Goal: Task Accomplishment & Management: Use online tool/utility

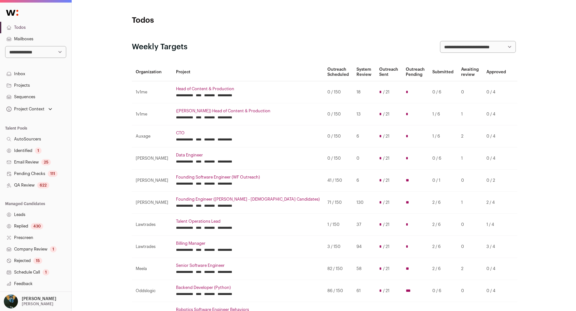
scroll to position [130, 0]
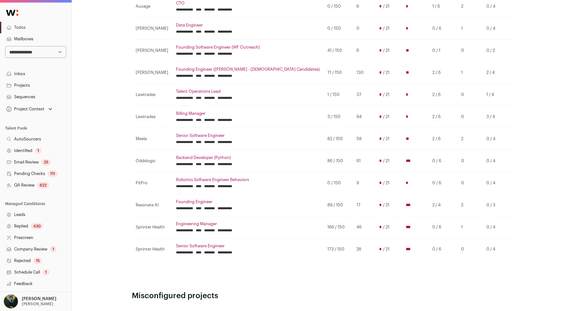
click at [243, 178] on link "Robotics Software Engineer Behaviors" at bounding box center [248, 179] width 144 height 5
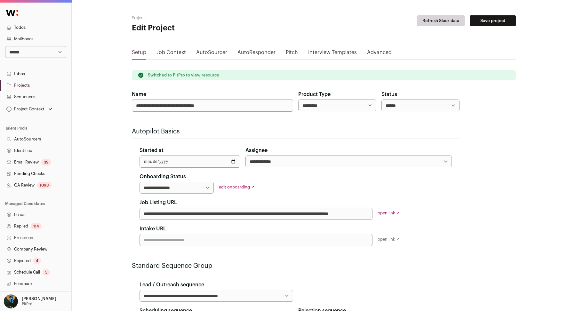
scroll to position [0, 0]
click at [28, 29] on link "Todos" at bounding box center [35, 28] width 71 height 12
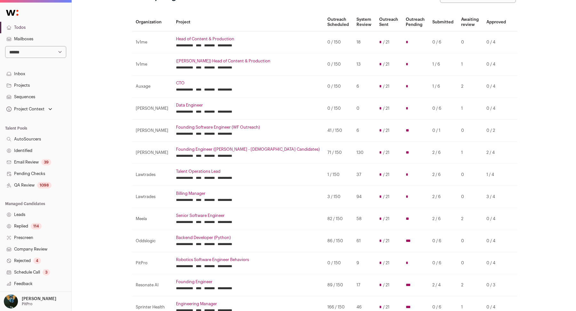
scroll to position [68, 0]
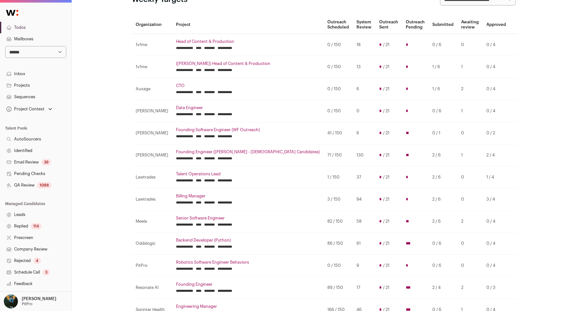
click at [215, 91] on input "********" at bounding box center [209, 92] width 11 height 5
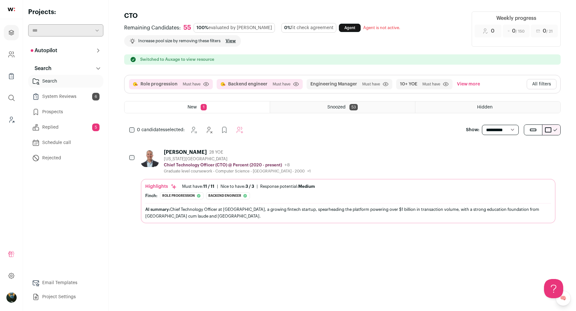
click at [93, 46] on button "Autopilot" at bounding box center [65, 50] width 75 height 13
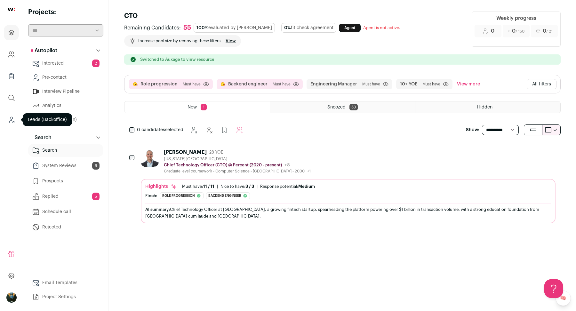
click at [9, 119] on icon "Leads (Backoffice)" at bounding box center [11, 120] width 7 height 8
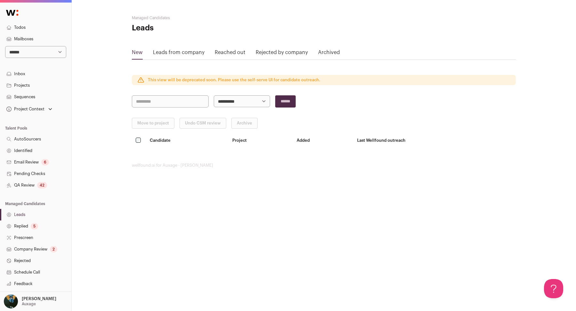
click at [48, 185] on link "QA Review 42" at bounding box center [35, 186] width 71 height 12
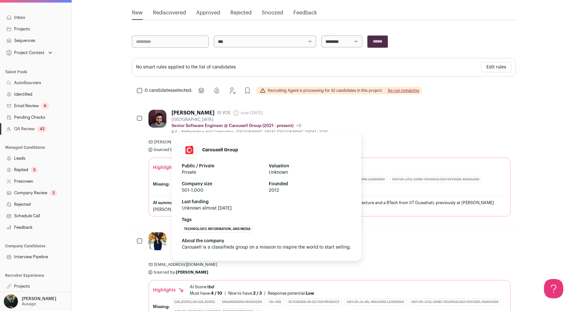
scroll to position [89, 0]
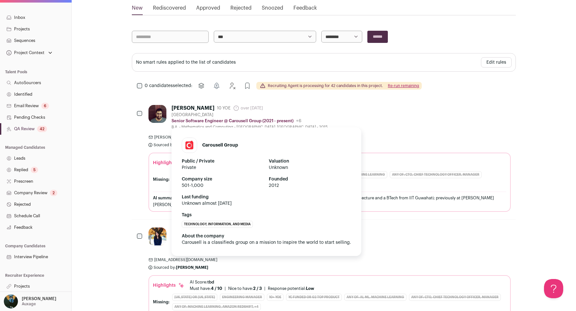
click at [196, 120] on p "Senior Software Engineer @ Carousell Group (2021 - present)" at bounding box center [233, 120] width 122 height 5
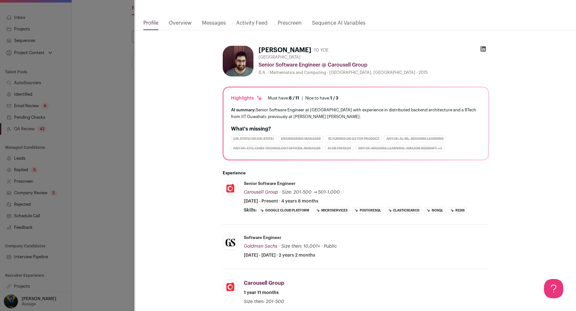
scroll to position [0, 0]
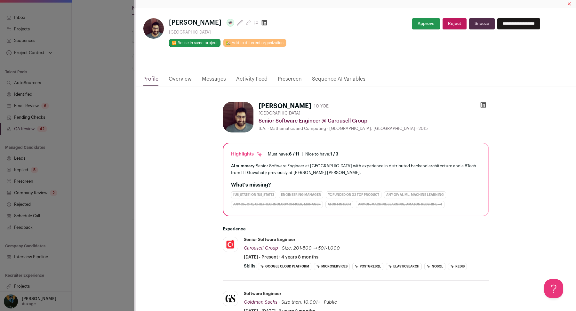
click at [444, 24] on button "Reject" at bounding box center [455, 23] width 24 height 11
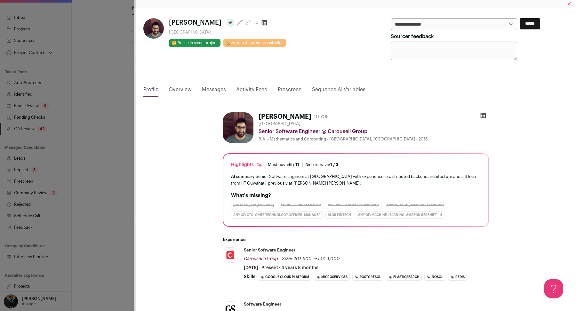
click at [540, 24] on input "******" at bounding box center [530, 23] width 20 height 11
click at [102, 142] on div "**********" at bounding box center [288, 155] width 576 height 311
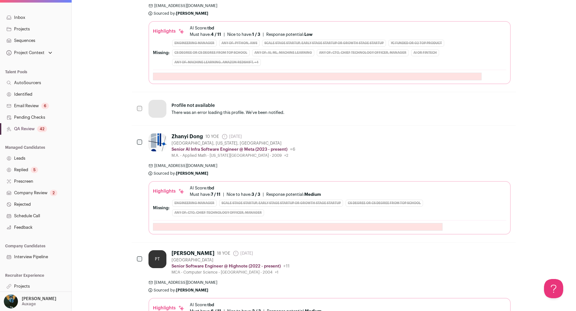
scroll to position [938, 0]
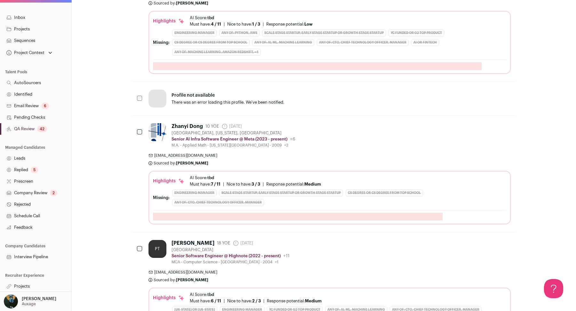
click at [28, 286] on link "Projects" at bounding box center [35, 287] width 71 height 12
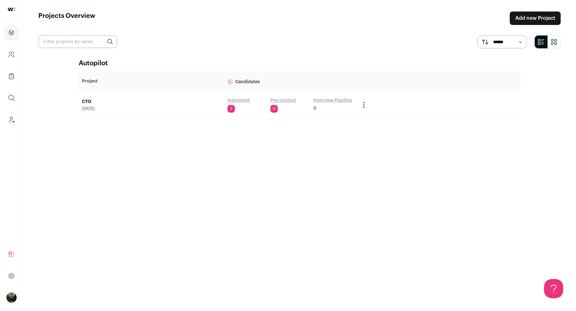
click at [89, 102] on link "CTO" at bounding box center [151, 102] width 139 height 6
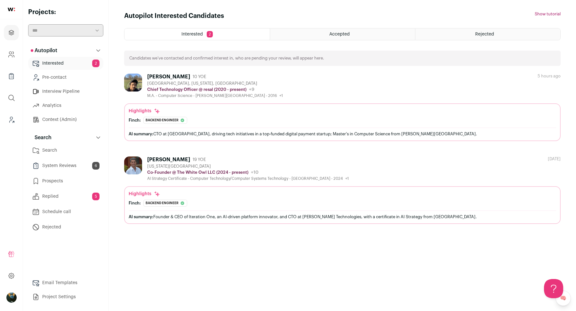
click at [69, 153] on link "Search" at bounding box center [65, 150] width 75 height 13
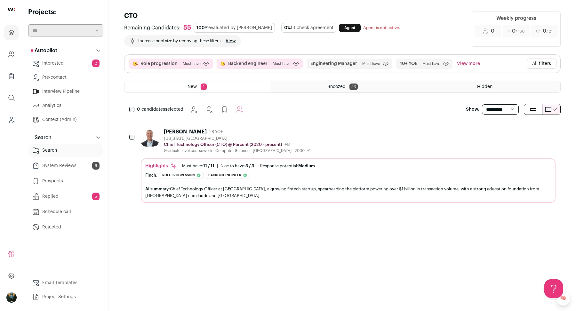
click at [546, 65] on button "All filters" at bounding box center [542, 64] width 30 height 10
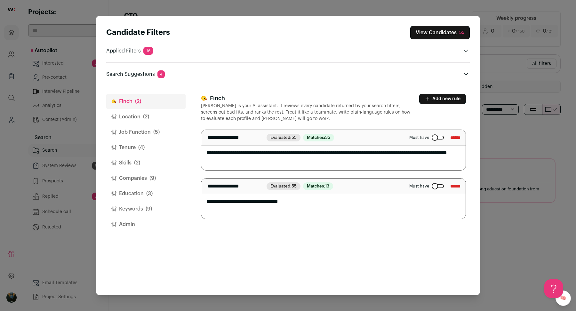
click at [318, 151] on textarea "**********" at bounding box center [333, 150] width 265 height 40
type textarea "**********"
click at [456, 32] on button "View Candidates 55" at bounding box center [441, 32] width 60 height 13
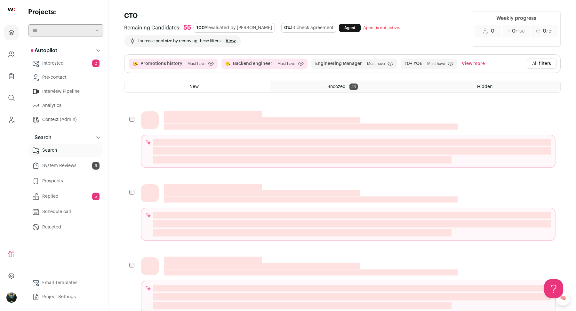
click at [548, 64] on button "All filters" at bounding box center [542, 64] width 30 height 10
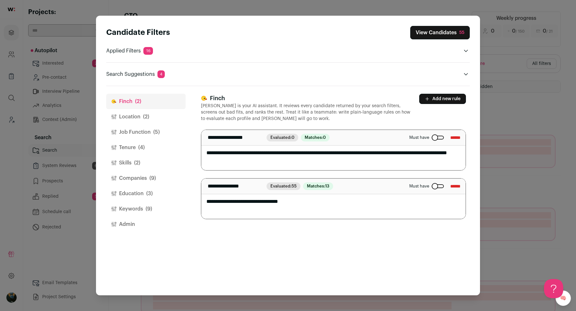
click at [466, 74] on icon "Close modal via background" at bounding box center [466, 74] width 4 height 2
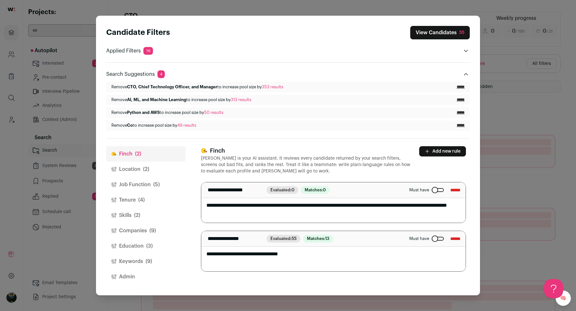
click at [460, 127] on input "*****" at bounding box center [461, 125] width 8 height 5
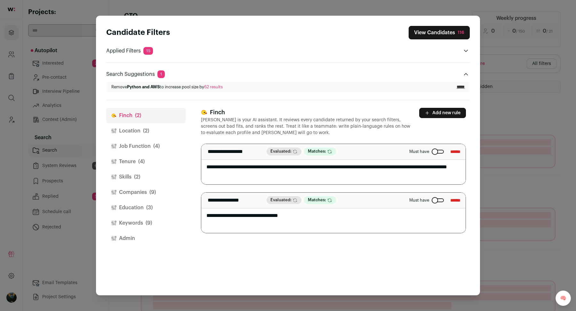
click at [120, 249] on div "[PERSON_NAME] (2) Location (2) Job Function (4) Tenure (4) Skills (2) Companies…" at bounding box center [145, 198] width 79 height 196
click at [127, 225] on button "Keywords (9)" at bounding box center [145, 223] width 79 height 15
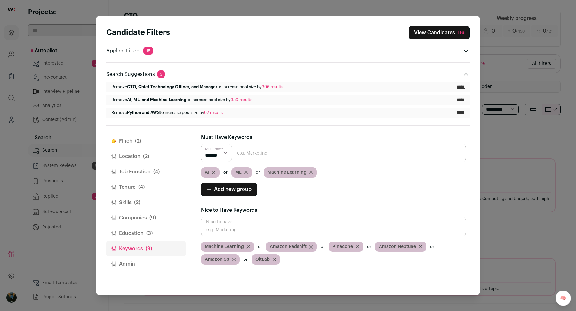
click at [147, 218] on button "Companies (9)" at bounding box center [145, 217] width 79 height 15
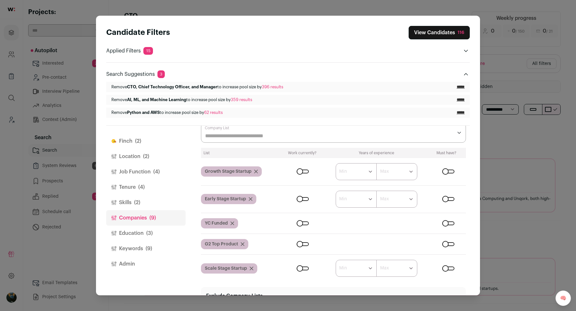
scroll to position [42, 0]
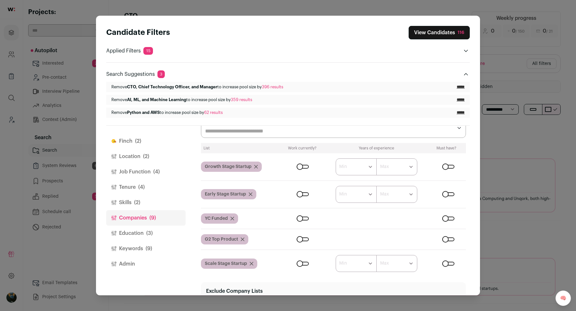
click at [456, 37] on button "View Candidates 116" at bounding box center [439, 32] width 61 height 13
